Goal: Task Accomplishment & Management: Use online tool/utility

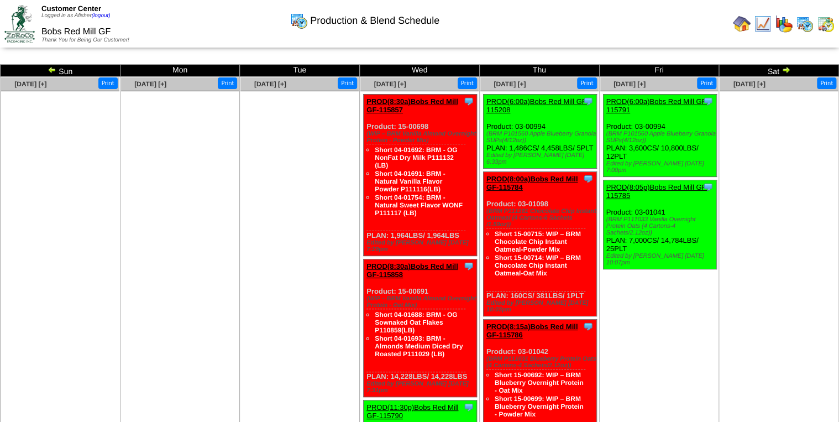
click at [821, 29] on img at bounding box center [826, 24] width 18 height 18
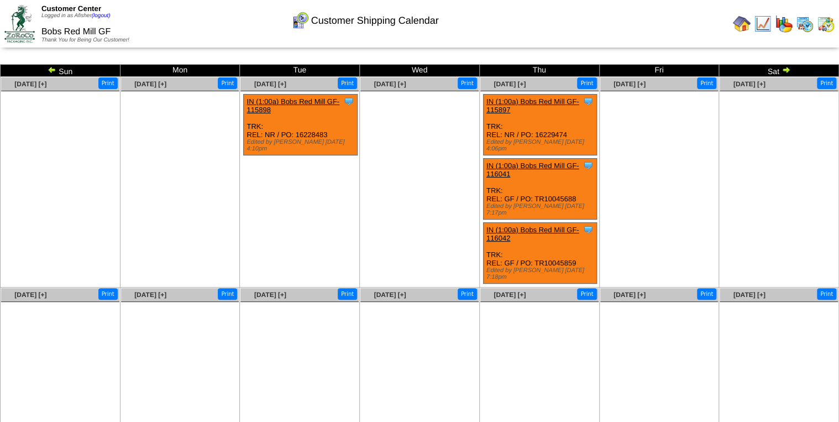
drag, startPoint x: 553, startPoint y: 132, endPoint x: 578, endPoint y: 131, distance: 24.9
click at [578, 131] on div "Clone Item IN (1:00a) Bobs Red Mill GF-115897 Bobs Red Mill GF ScheduleID: 1158…" at bounding box center [539, 125] width 113 height 61
drag, startPoint x: 326, startPoint y: 132, endPoint x: 305, endPoint y: 134, distance: 21.2
click at [305, 134] on div "Clone Item IN (1:00a) Bobs Red Mill GF-115898 Bobs Red Mill GF ScheduleID: 1158…" at bounding box center [300, 125] width 113 height 61
drag, startPoint x: 305, startPoint y: 134, endPoint x: 316, endPoint y: 170, distance: 37.8
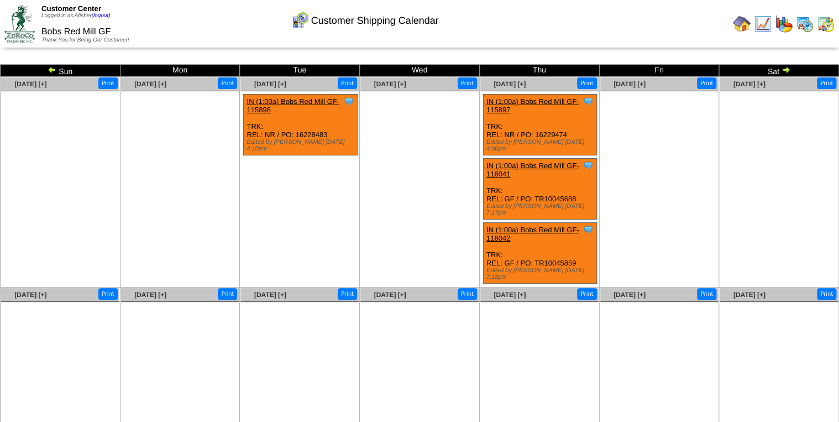
click at [316, 170] on ul "Clone Item IN (1:00a) Bobs Red Mill GF-115898 Bobs Red Mill GF ScheduleID: 1158…" at bounding box center [299, 177] width 118 height 166
